Goal: Navigation & Orientation: Find specific page/section

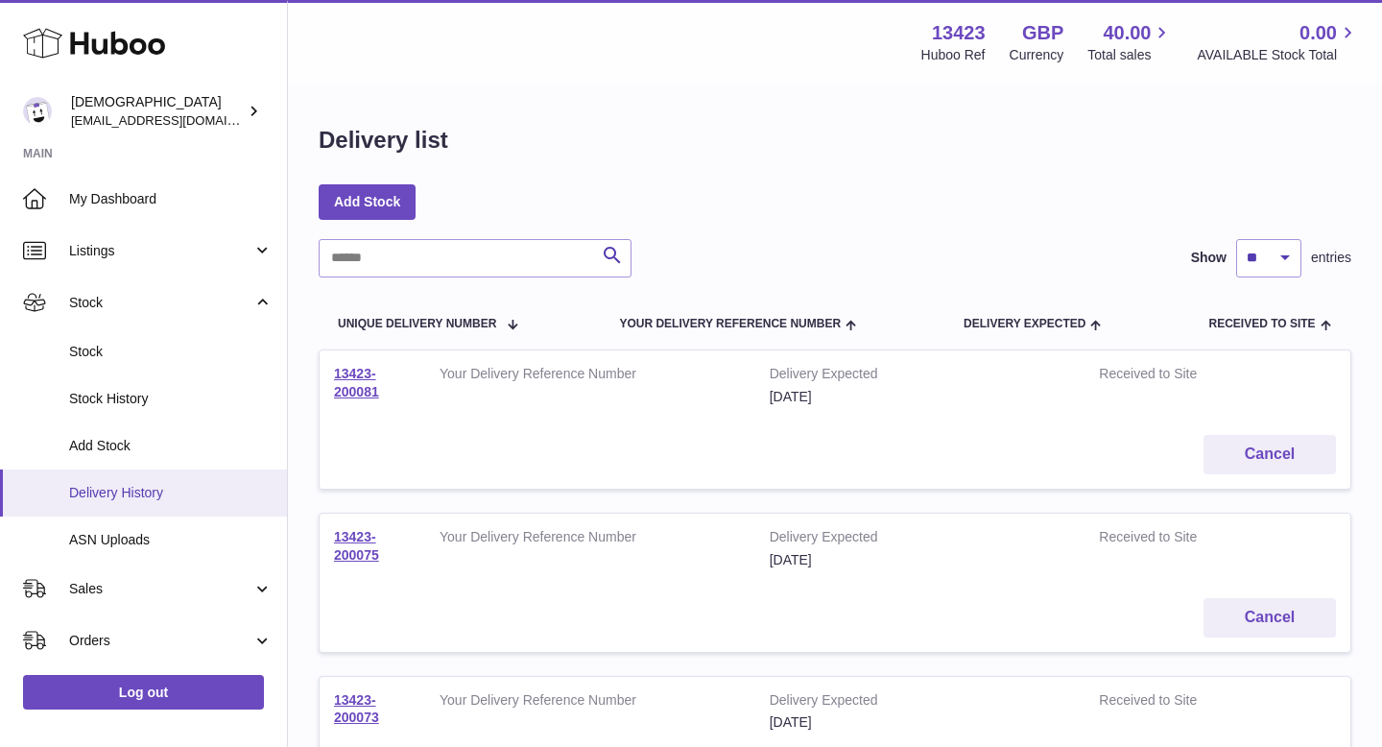
scroll to position [112, 0]
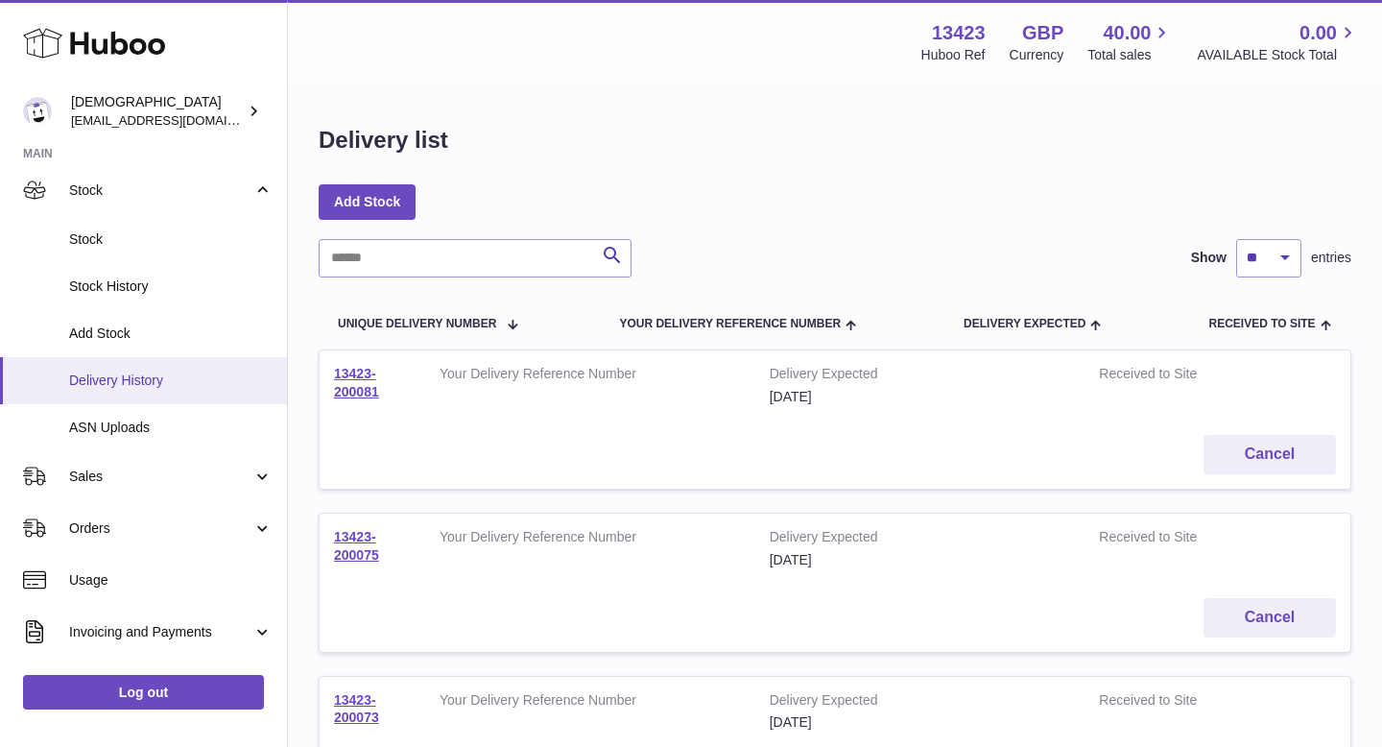
click at [148, 472] on span "Sales" at bounding box center [160, 477] width 183 height 18
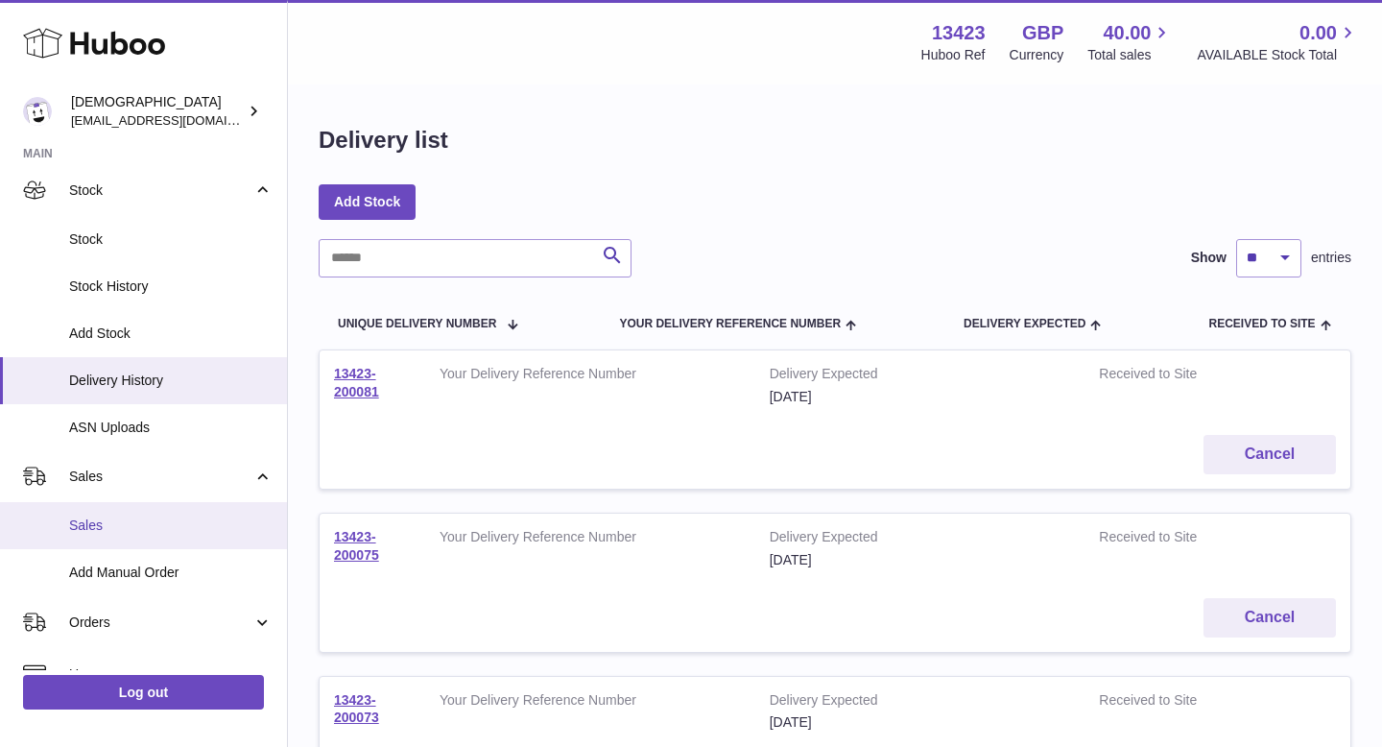
click at [151, 531] on span "Sales" at bounding box center [171, 525] width 204 height 18
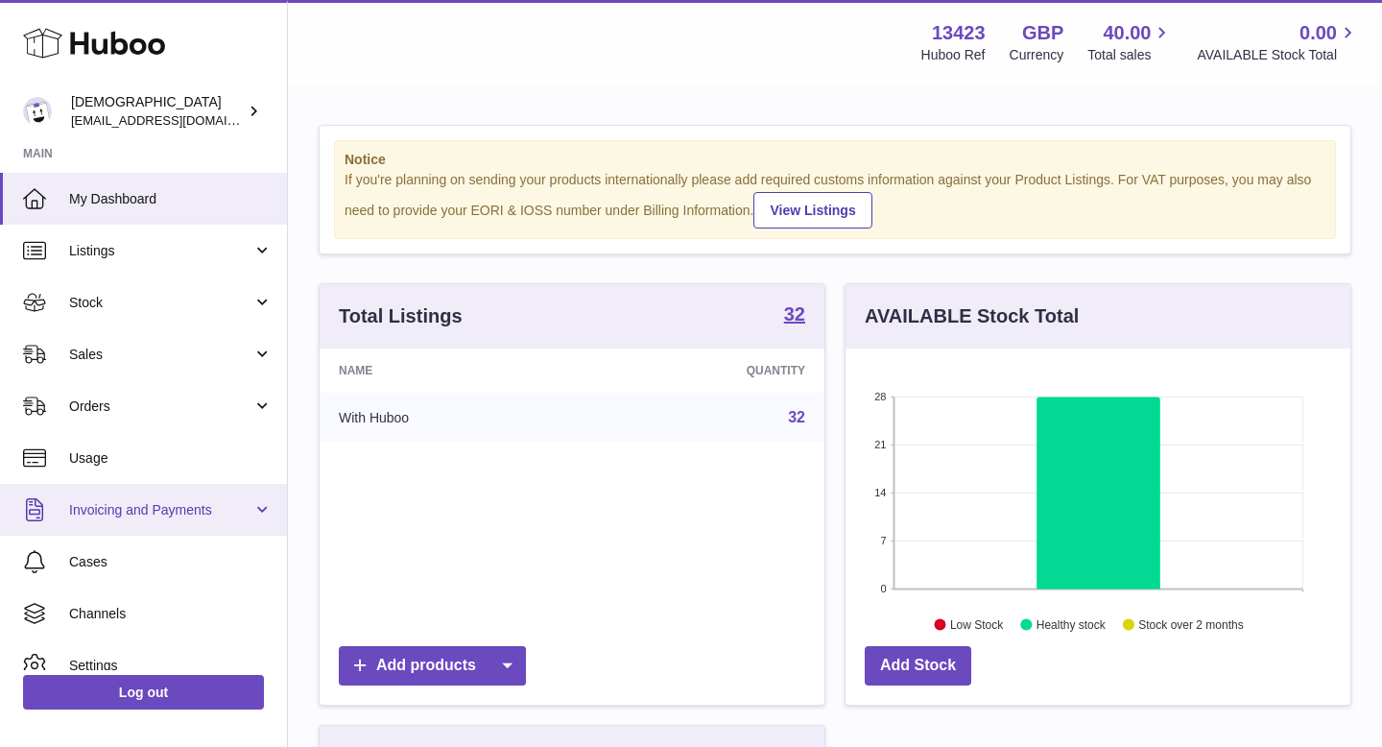
scroll to position [300, 505]
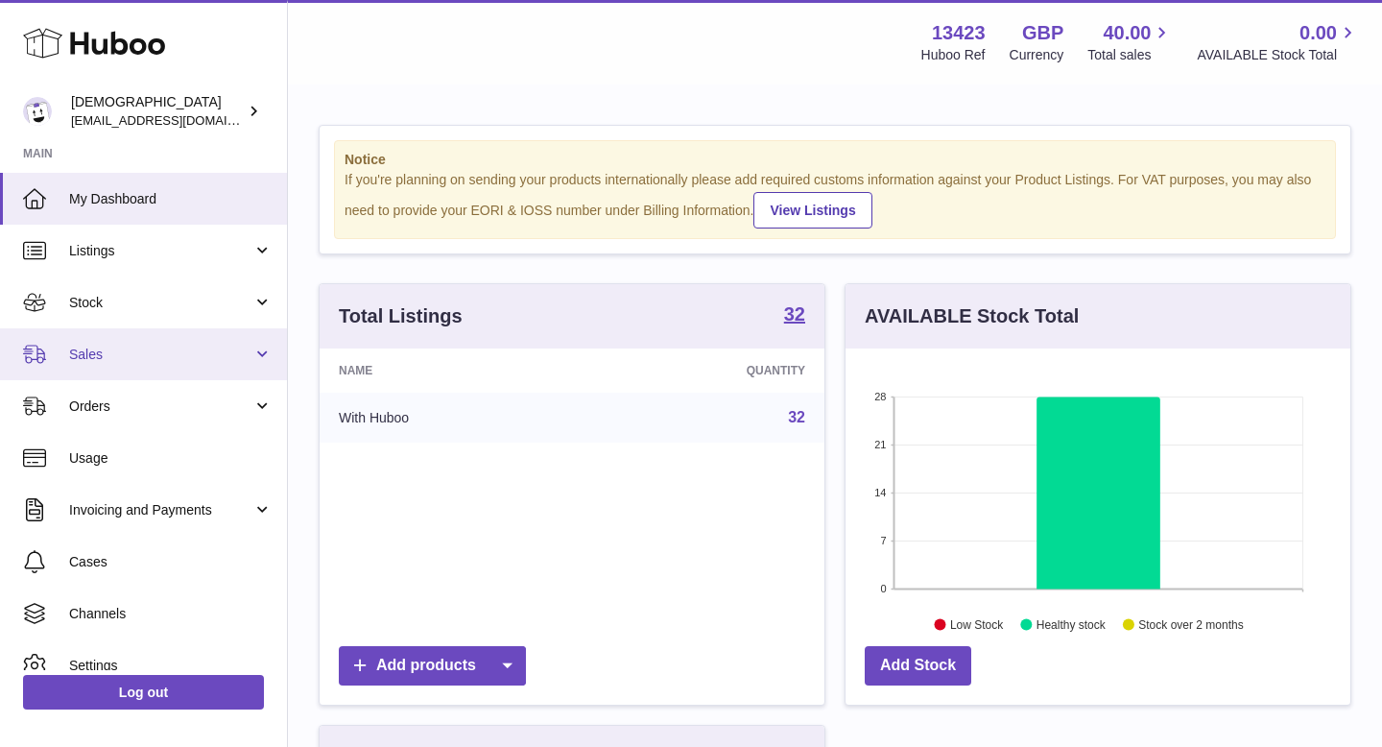
click at [128, 371] on link "Sales" at bounding box center [143, 354] width 287 height 52
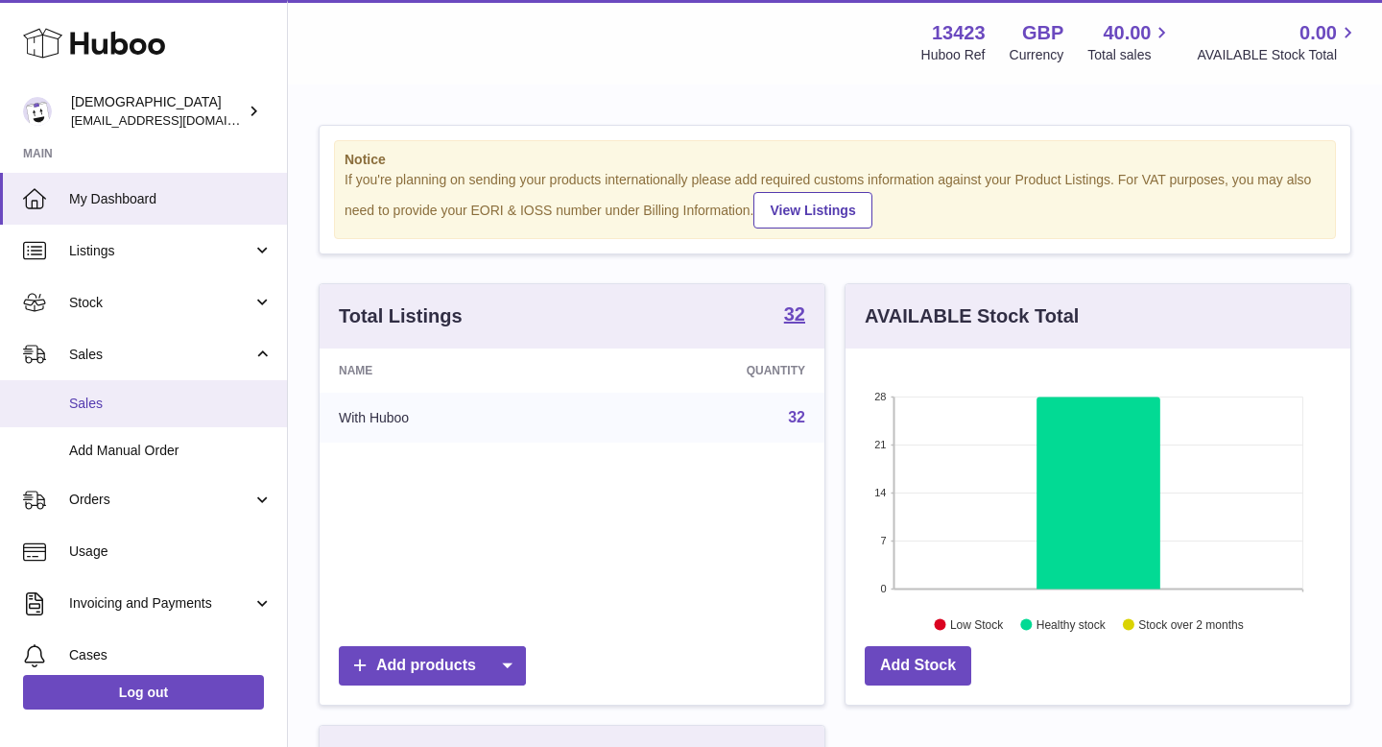
click at [129, 413] on link "Sales" at bounding box center [143, 403] width 287 height 47
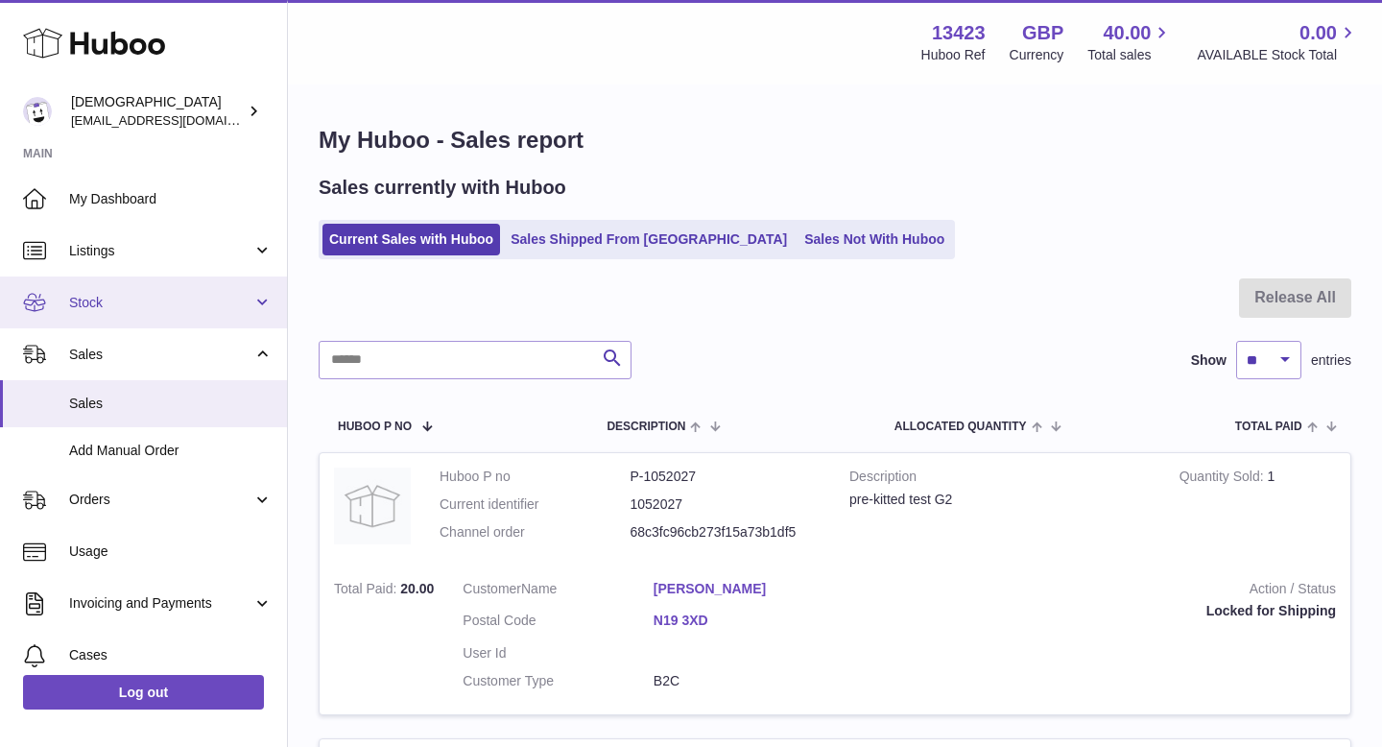
click at [148, 299] on span "Stock" at bounding box center [160, 303] width 183 height 18
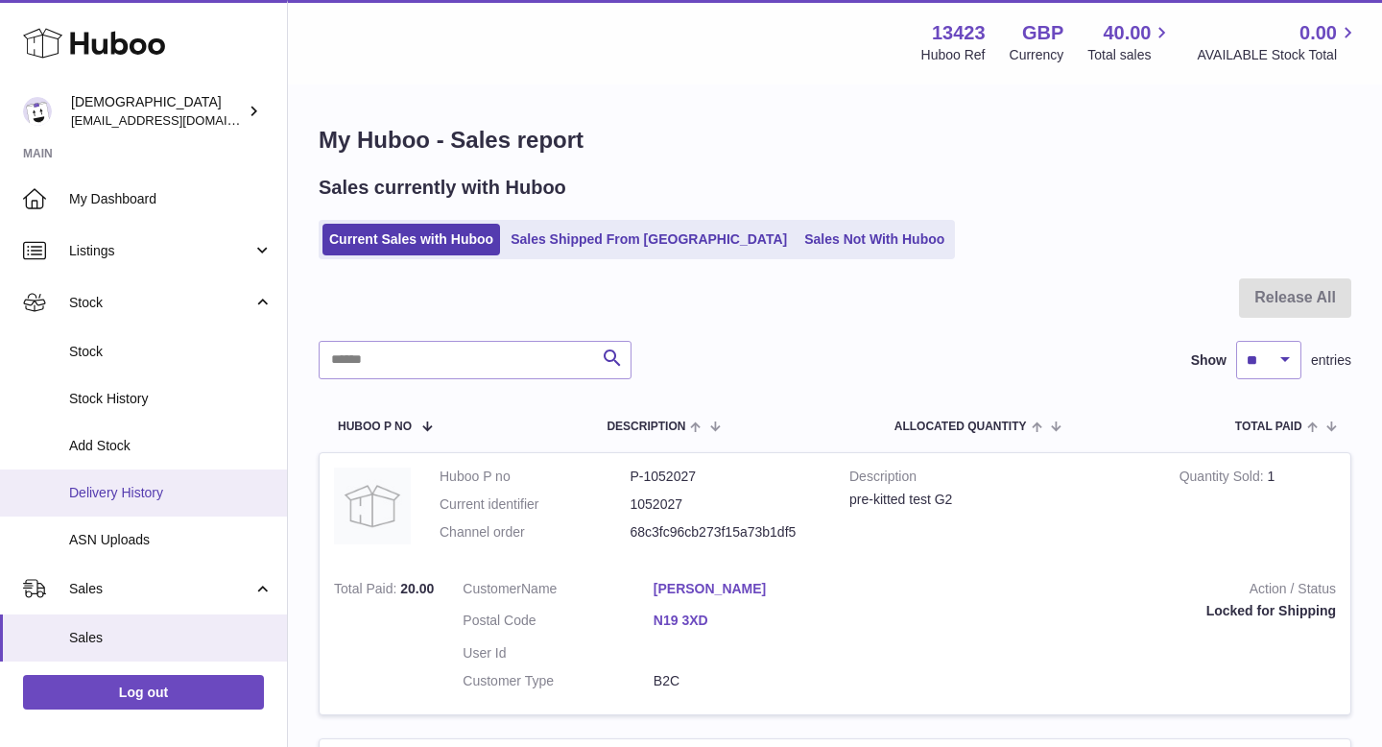
click at [147, 486] on span "Delivery History" at bounding box center [171, 493] width 204 height 18
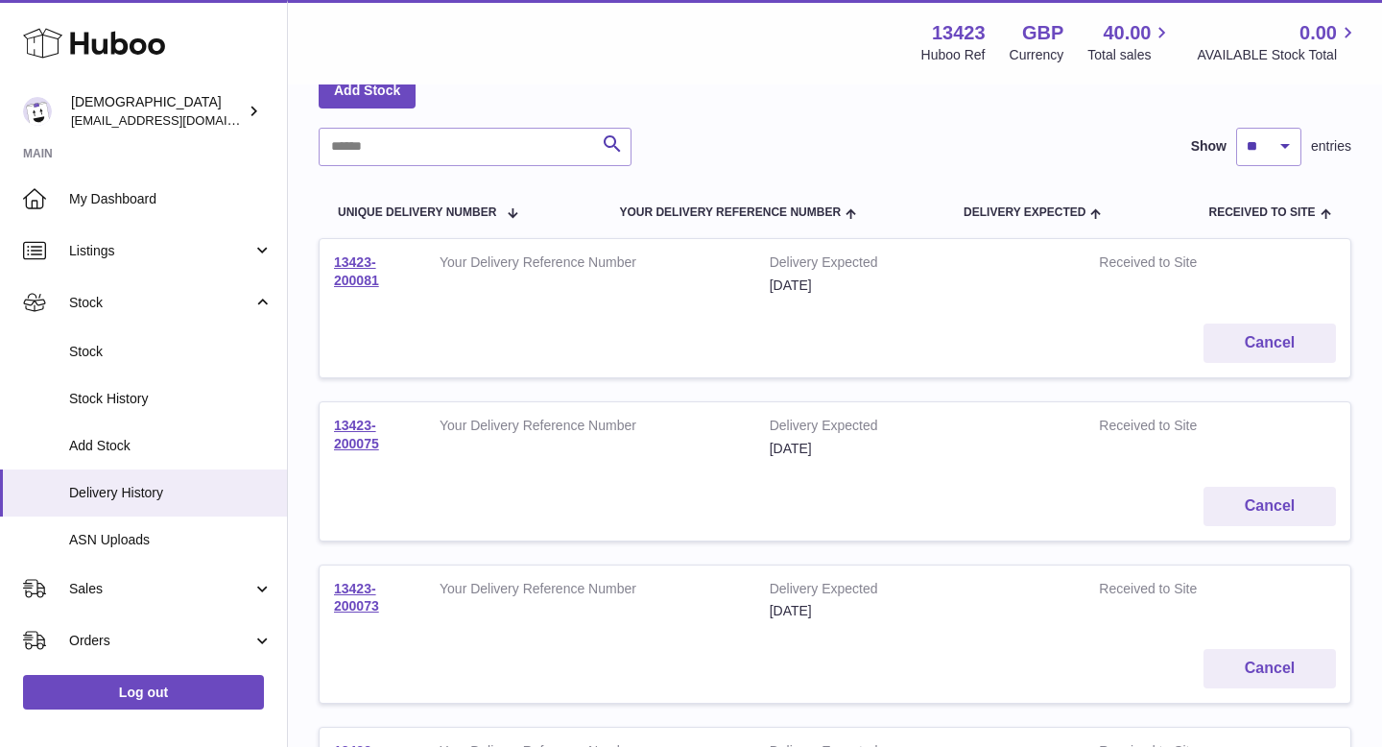
scroll to position [126, 0]
